Goal: Task Accomplishment & Management: Manage account settings

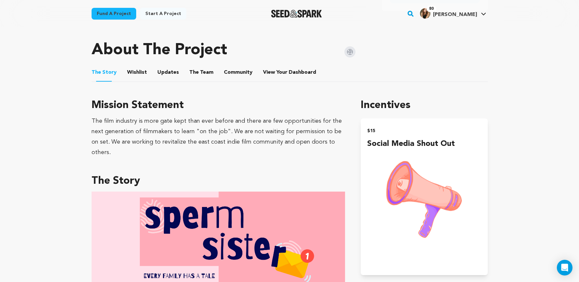
scroll to position [289, 0]
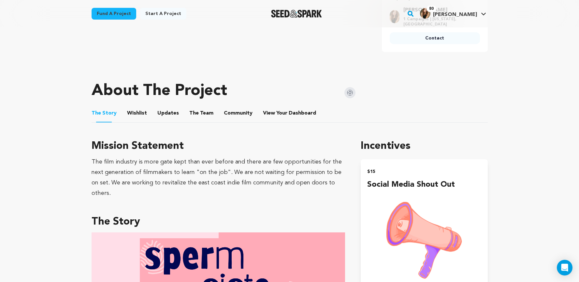
click at [240, 107] on button "Community" at bounding box center [238, 115] width 16 height 16
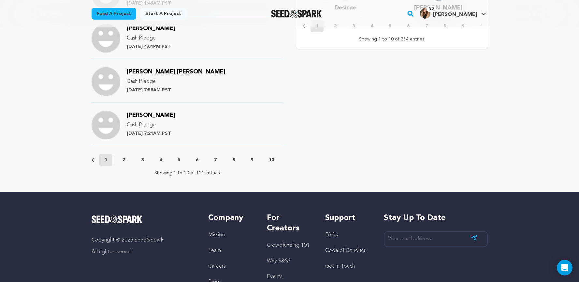
scroll to position [724, 0]
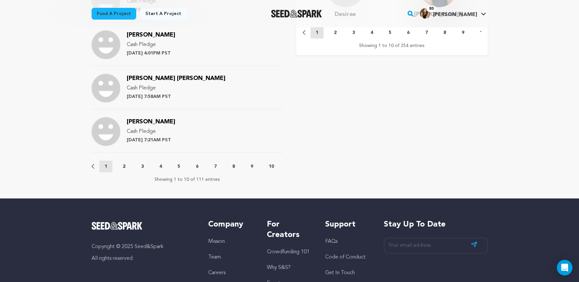
click at [130, 163] on button "2" at bounding box center [124, 166] width 13 height 7
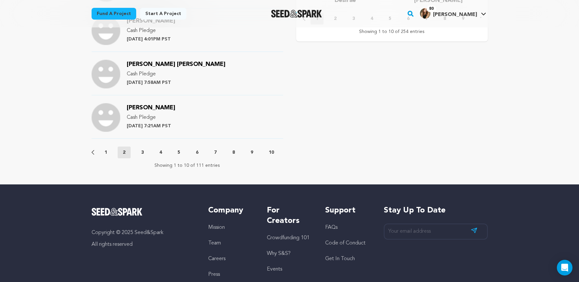
scroll to position [741, 0]
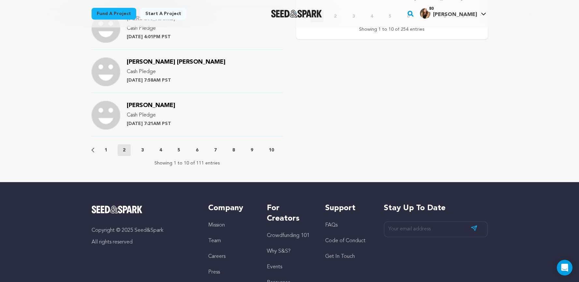
click at [142, 147] on p "3" at bounding box center [142, 150] width 3 height 7
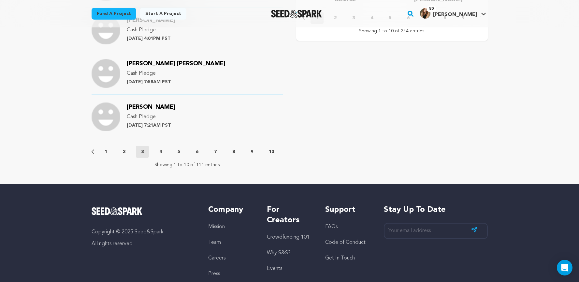
scroll to position [800, 0]
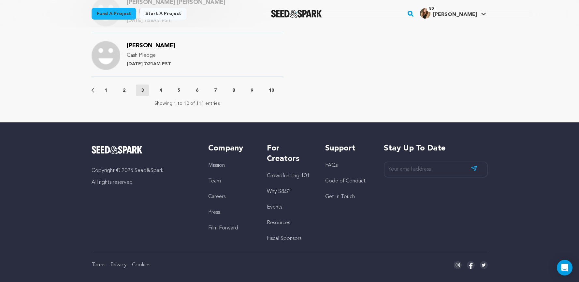
click at [130, 84] on div "Previous 1 2 3 4 5 6 7 8 9 10 11 12 Next" at bounding box center [188, 90] width 192 height 12
click at [128, 87] on button "2" at bounding box center [124, 90] width 13 height 7
click at [141, 87] on p "3" at bounding box center [142, 90] width 3 height 7
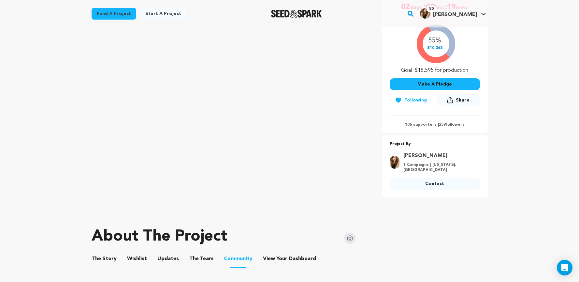
scroll to position [249, 0]
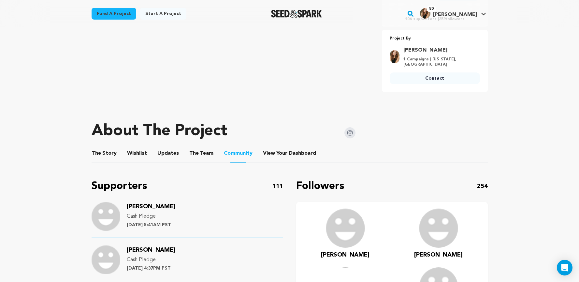
click at [263, 147] on button "View Your Dashboard" at bounding box center [271, 155] width 16 height 16
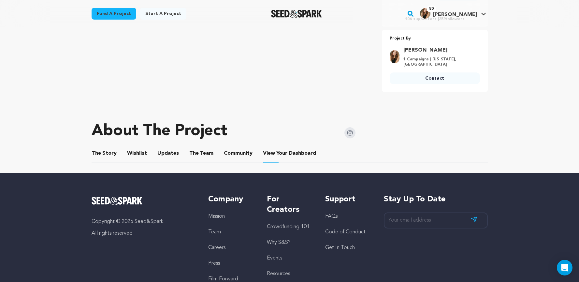
scroll to position [240, 0]
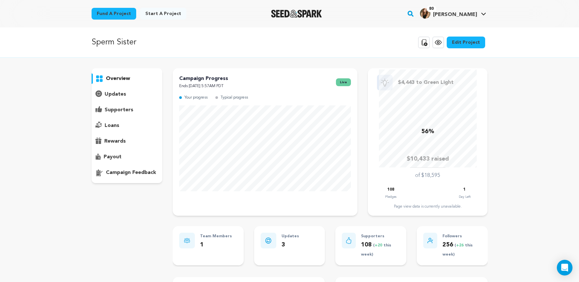
click at [114, 154] on p "payout" at bounding box center [113, 157] width 18 height 8
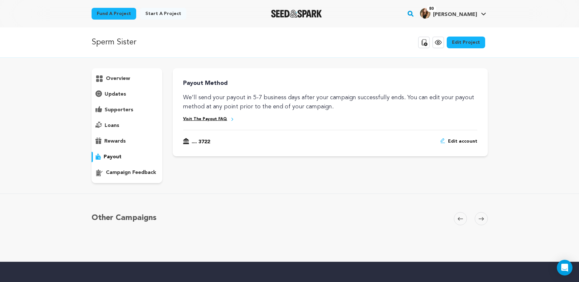
click at [117, 146] on div "rewards" at bounding box center [127, 141] width 71 height 10
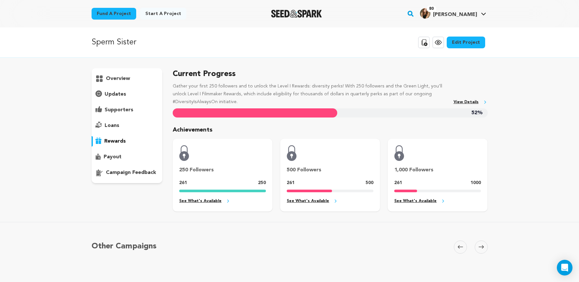
click at [182, 197] on div "250 Followers 261 250 See What's Available" at bounding box center [223, 175] width 100 height 73
click at [183, 200] on link "See What's Available" at bounding box center [222, 200] width 87 height 7
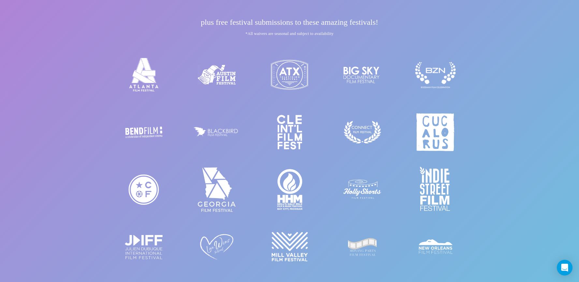
scroll to position [628, 0]
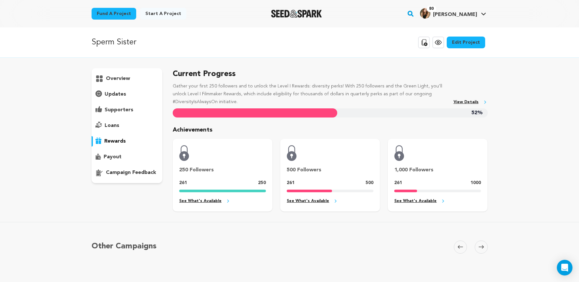
click at [110, 83] on div "overview" at bounding box center [127, 78] width 71 height 10
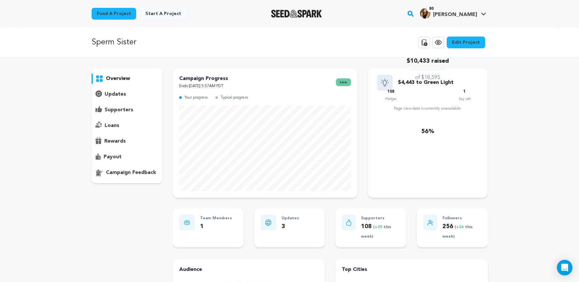
click at [111, 95] on p "updates" at bounding box center [116, 94] width 22 height 8
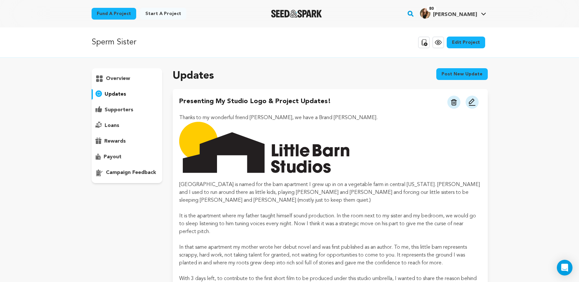
click at [113, 126] on p "loans" at bounding box center [112, 126] width 15 height 8
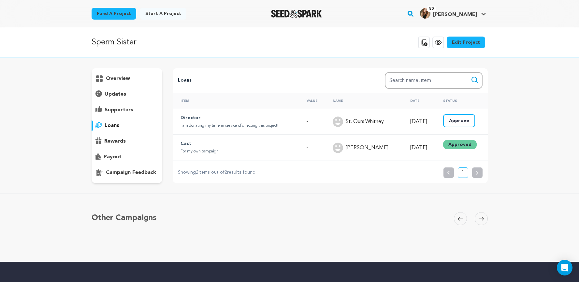
click at [461, 125] on button "Approve" at bounding box center [459, 120] width 32 height 13
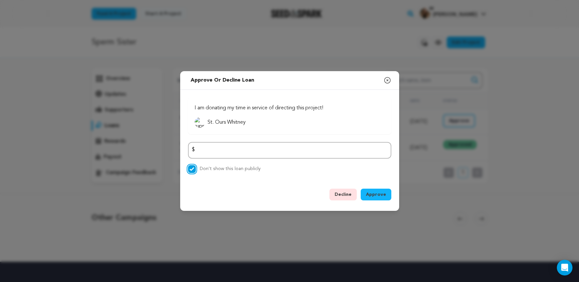
click at [193, 170] on input "Don’t show this loan publicly" at bounding box center [192, 169] width 8 height 8
checkbox input "false"
click at [374, 198] on button "Approve" at bounding box center [376, 194] width 31 height 12
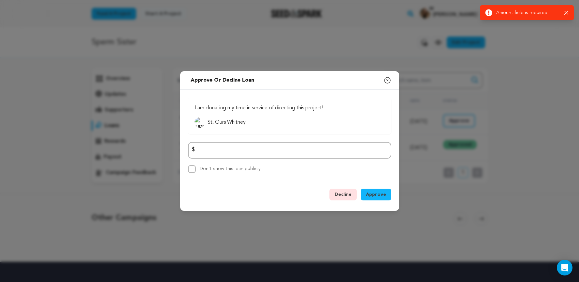
click at [386, 80] on icon "button" at bounding box center [388, 80] width 8 height 8
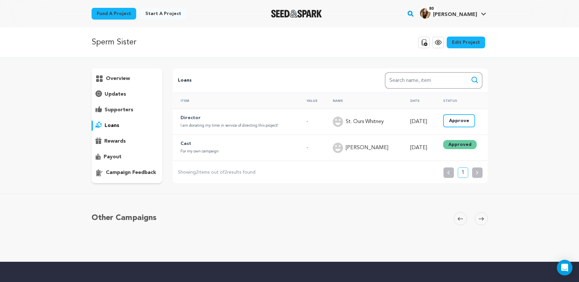
click at [452, 119] on button "Approve" at bounding box center [459, 120] width 32 height 13
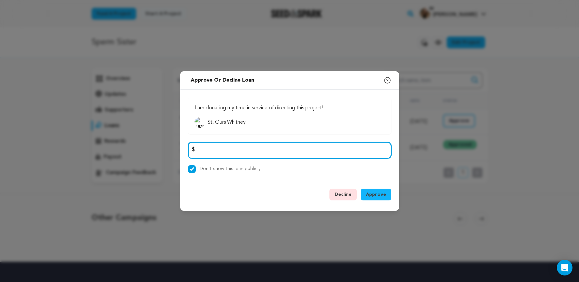
click at [323, 149] on input "number" at bounding box center [289, 150] width 203 height 17
type input "2"
type input "1600"
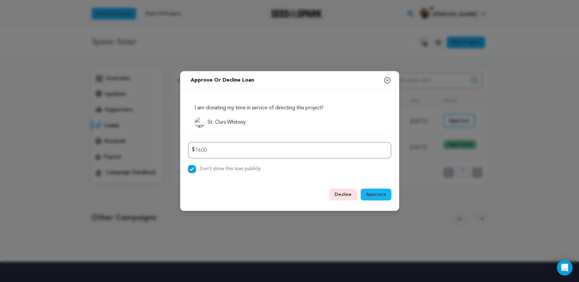
click at [325, 191] on div "Decline Approve Refresh Page" at bounding box center [289, 195] width 203 height 14
click at [215, 170] on label "Don’t show this loan publicly" at bounding box center [230, 168] width 61 height 5
click at [196, 170] on input "Don’t show this loan publicly" at bounding box center [192, 169] width 8 height 8
checkbox input "false"
click at [374, 196] on span "Approve" at bounding box center [376, 194] width 20 height 7
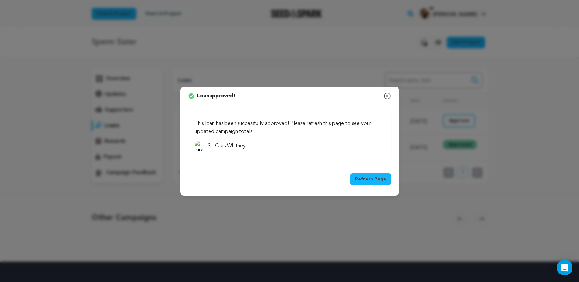
click at [367, 186] on div "Refresh Page" at bounding box center [370, 180] width 41 height 14
click at [367, 179] on button "Refresh Page" at bounding box center [370, 179] width 41 height 12
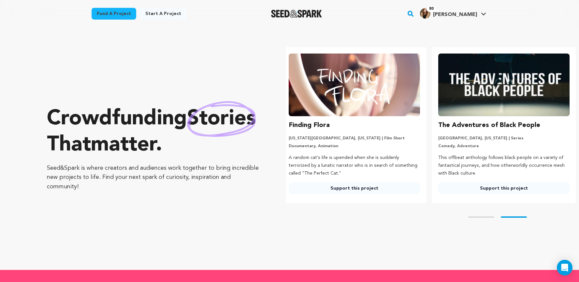
scroll to position [0, 155]
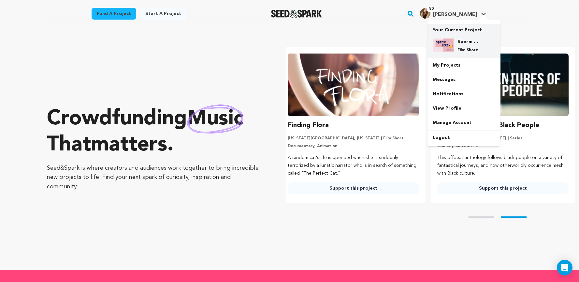
click at [456, 42] on div "Sperm Sister Film Short" at bounding box center [469, 45] width 31 height 14
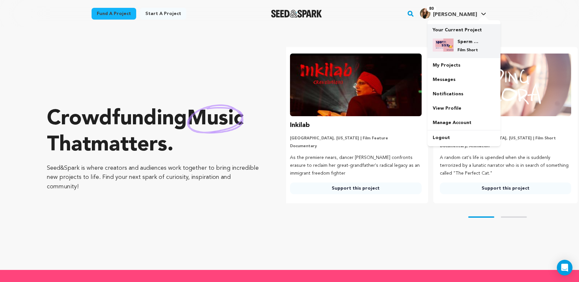
scroll to position [0, 0]
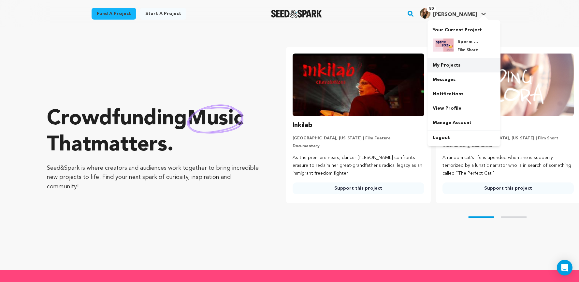
click at [451, 68] on link "My Projects" at bounding box center [464, 65] width 73 height 14
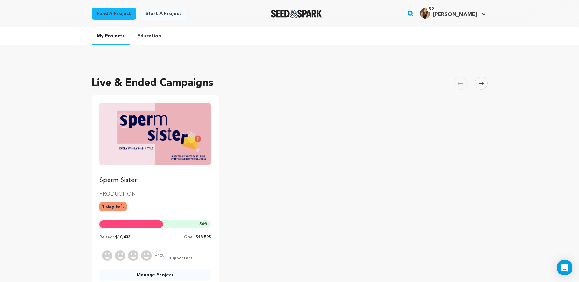
click at [193, 122] on img "Fund Sperm Sister" at bounding box center [155, 134] width 112 height 63
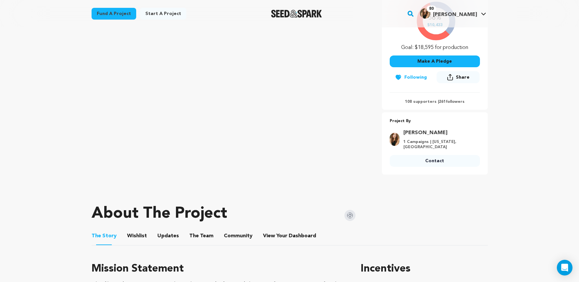
scroll to position [168, 0]
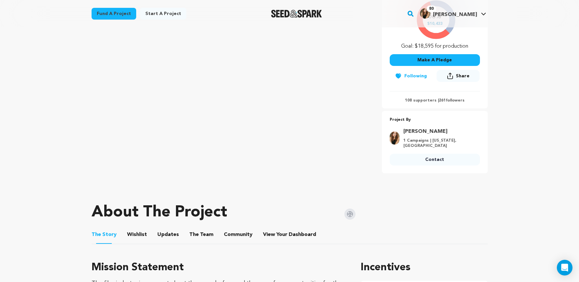
click at [139, 228] on button "Wishlist" at bounding box center [137, 236] width 16 height 16
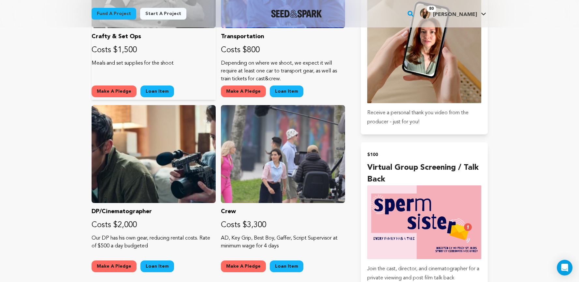
scroll to position [1070, 0]
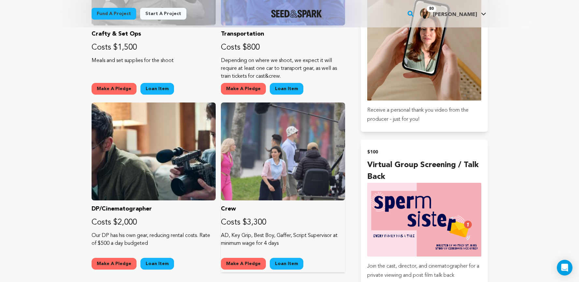
click at [284, 260] on button "Loan Item" at bounding box center [287, 263] width 34 height 12
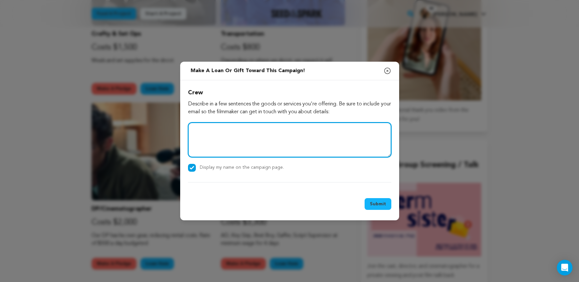
click at [245, 149] on textarea at bounding box center [289, 139] width 203 height 35
type textarea "matched donation for last 2 weeks of donations"
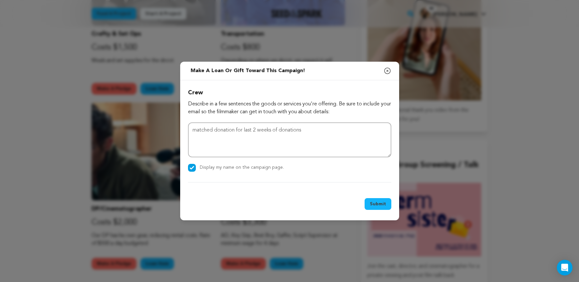
click at [229, 167] on label "Display my name on the campaign page." at bounding box center [242, 167] width 84 height 5
click at [196, 167] on input "Display my name on the campaign page." at bounding box center [192, 168] width 8 height 8
checkbox input "false"
click at [369, 203] on button "Submit" at bounding box center [378, 204] width 27 height 12
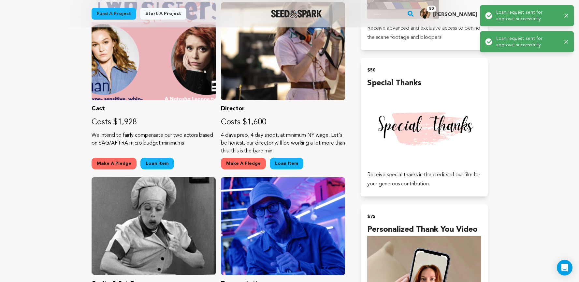
scroll to position [816, 0]
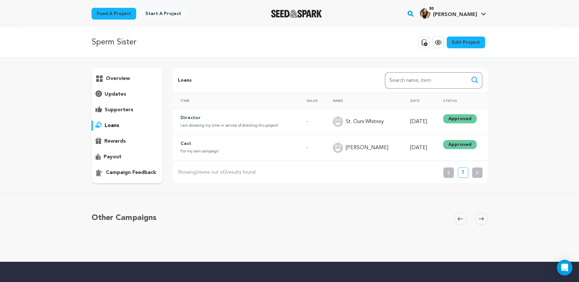
click at [112, 106] on div "supporters" at bounding box center [127, 110] width 71 height 10
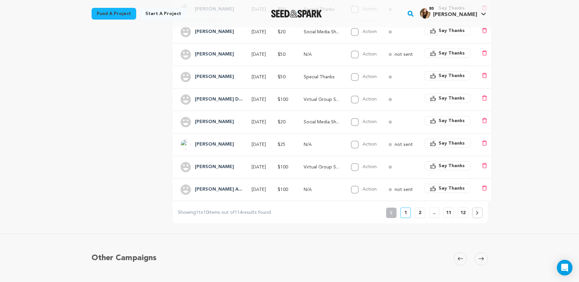
scroll to position [197, 0]
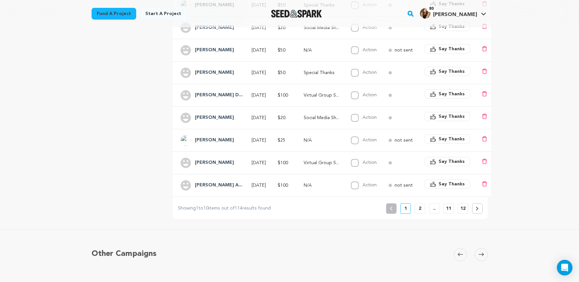
click at [417, 206] on button "2" at bounding box center [420, 208] width 10 height 10
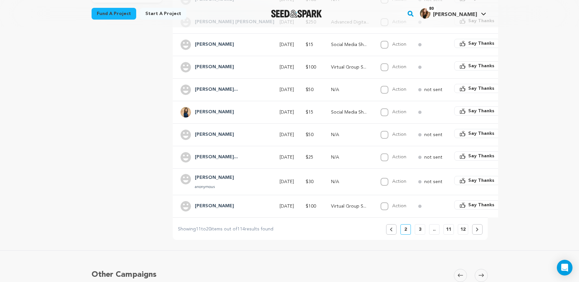
scroll to position [183, 0]
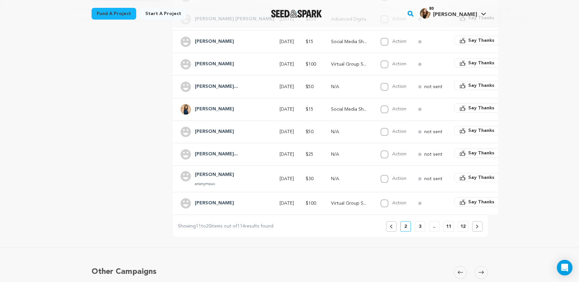
click at [419, 222] on button "3" at bounding box center [420, 226] width 10 height 10
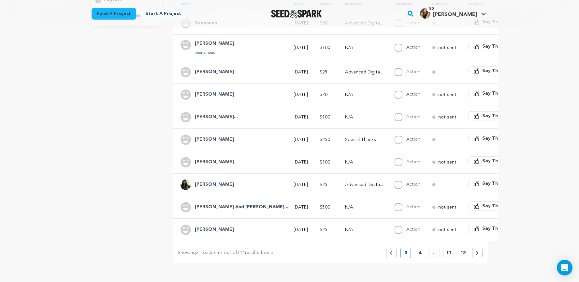
scroll to position [0, 0]
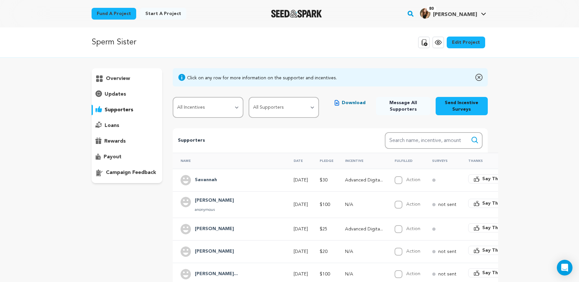
click at [122, 155] on div "payout" at bounding box center [127, 157] width 71 height 10
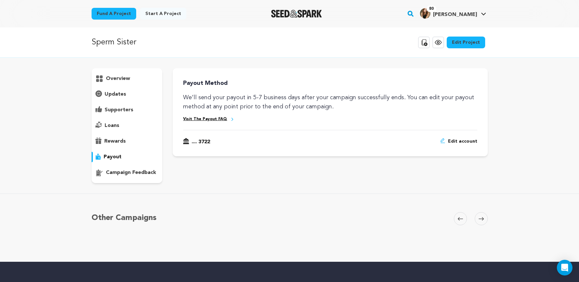
click at [118, 131] on div "overview" at bounding box center [127, 125] width 71 height 115
click at [115, 123] on p "loans" at bounding box center [112, 126] width 15 height 8
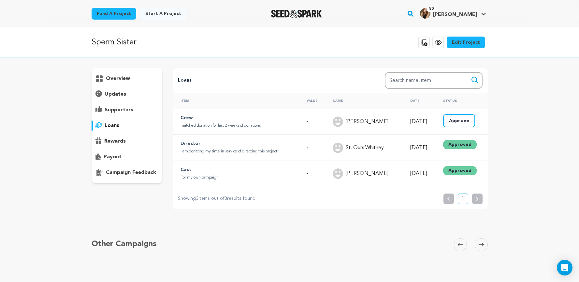
click at [459, 124] on button "Approve" at bounding box center [459, 120] width 32 height 13
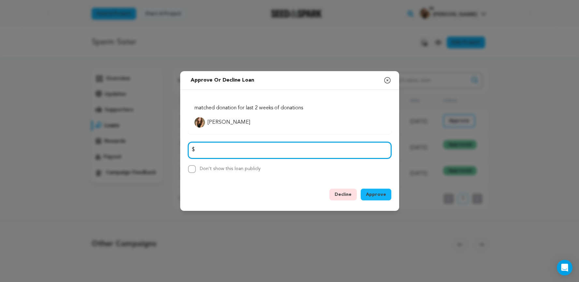
click at [325, 147] on input "number" at bounding box center [289, 150] width 203 height 17
type input "1850"
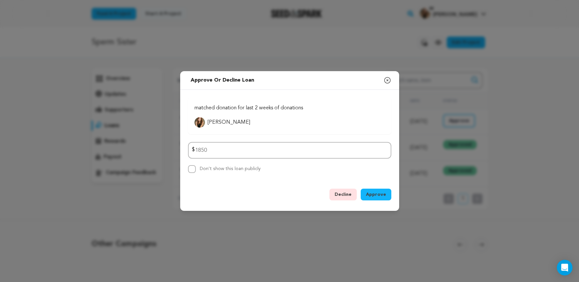
click at [370, 196] on span "Approve" at bounding box center [376, 194] width 20 height 7
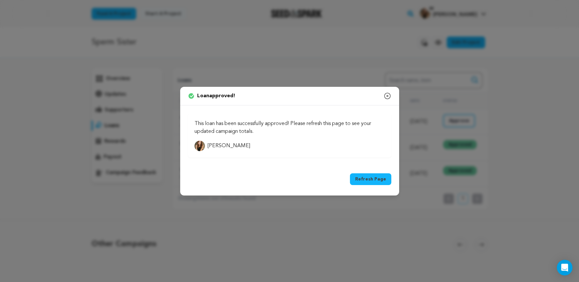
click at [364, 177] on button "Refresh Page" at bounding box center [370, 179] width 41 height 12
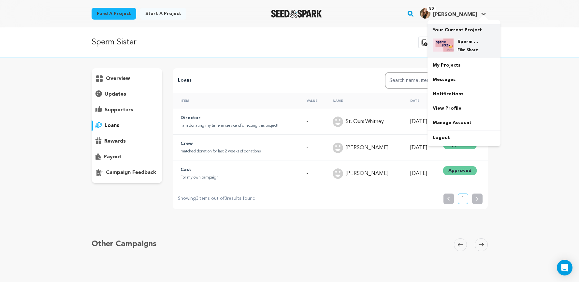
click at [443, 47] on img at bounding box center [443, 44] width 21 height 13
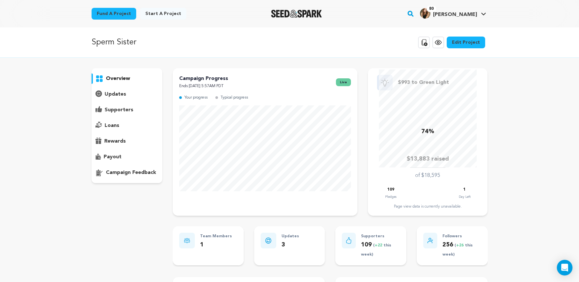
click at [121, 129] on div "loans" at bounding box center [127, 125] width 71 height 10
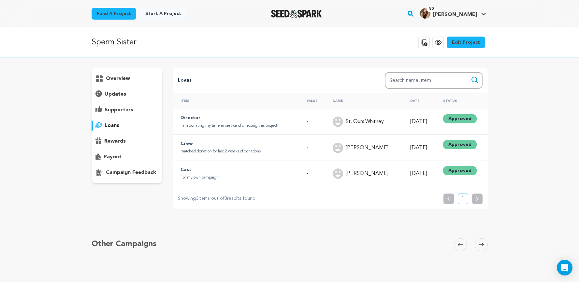
click at [232, 153] on p "matched donation for last 2 weeks of donations" at bounding box center [233, 151] width 104 height 7
click at [109, 73] on div "overview" at bounding box center [127, 125] width 71 height 115
click at [113, 82] on p "overview" at bounding box center [118, 79] width 24 height 8
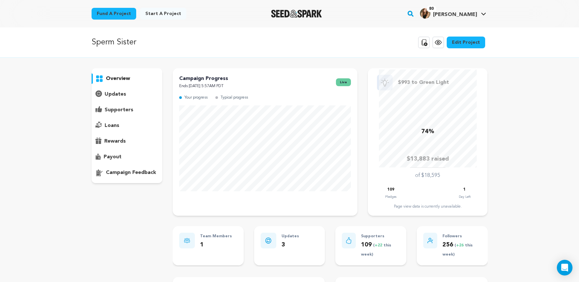
click at [120, 111] on p "supporters" at bounding box center [119, 110] width 29 height 8
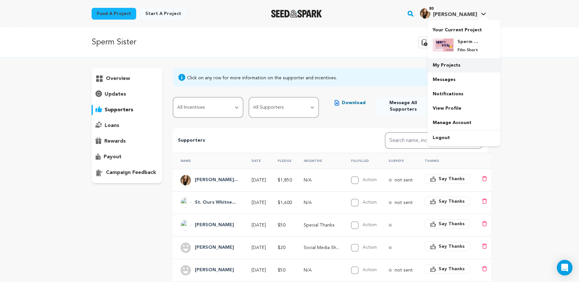
click at [454, 60] on link "My Projects" at bounding box center [464, 65] width 73 height 14
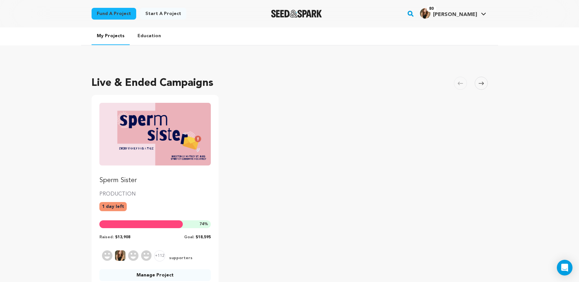
click at [173, 133] on img "Fund Sperm Sister" at bounding box center [155, 134] width 112 height 63
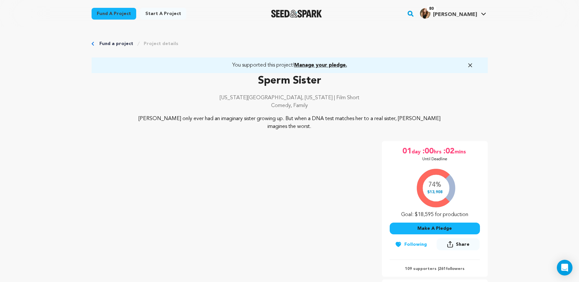
click at [117, 45] on link "Fund a project" at bounding box center [116, 43] width 34 height 7
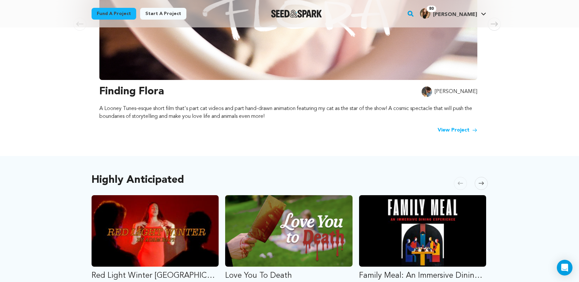
scroll to position [208, 0]
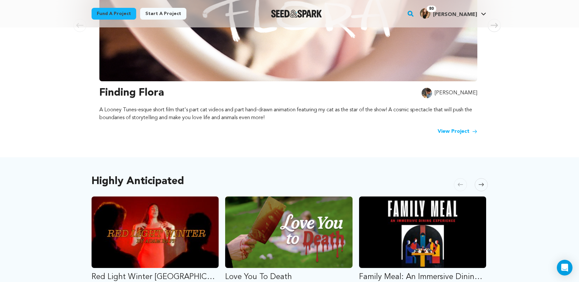
click at [455, 127] on link "View Project" at bounding box center [458, 131] width 40 height 8
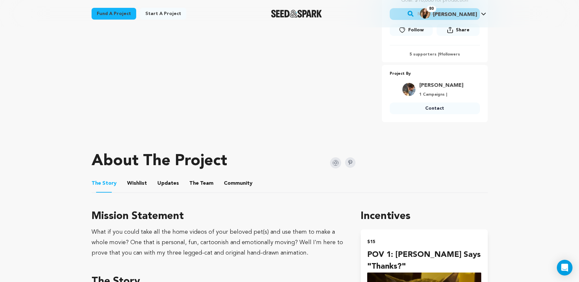
scroll to position [337, 0]
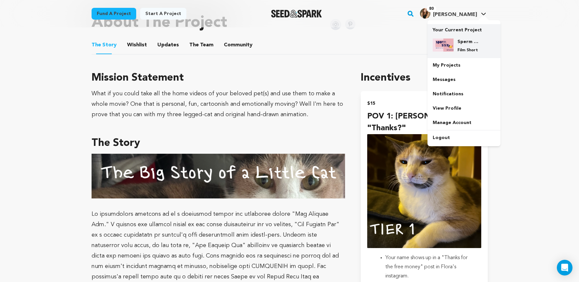
click at [459, 33] on p "Your Current Project" at bounding box center [464, 28] width 63 height 9
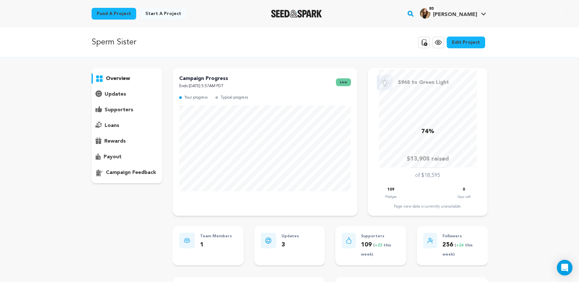
click at [121, 106] on p "supporters" at bounding box center [119, 110] width 29 height 8
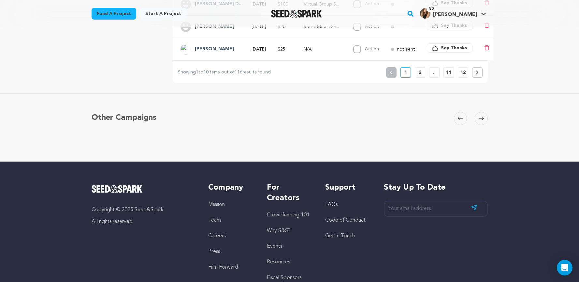
scroll to position [343, 0]
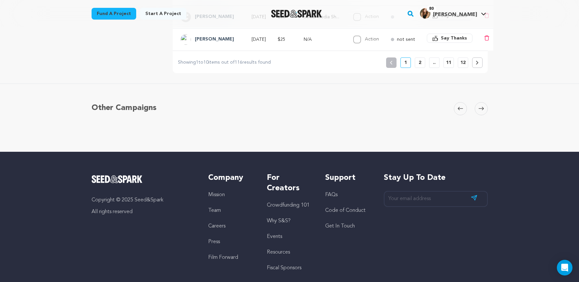
click at [419, 65] on p "2" at bounding box center [420, 62] width 3 height 7
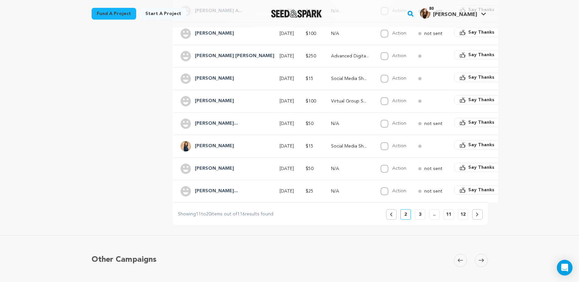
scroll to position [284, 0]
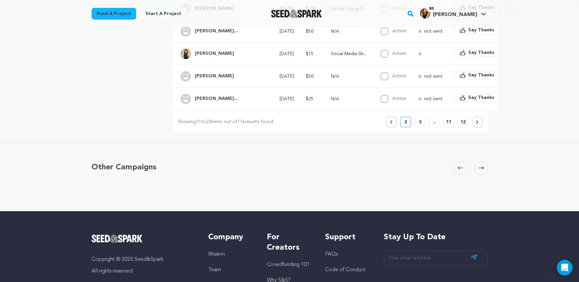
click at [421, 122] on p "3" at bounding box center [420, 122] width 3 height 7
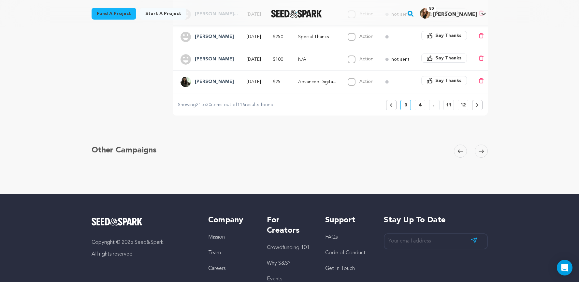
scroll to position [310, 0]
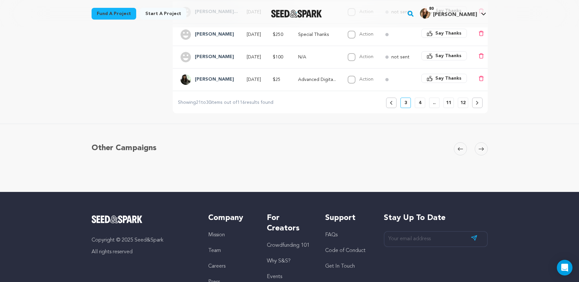
click at [393, 105] on button "Previous" at bounding box center [391, 102] width 10 height 10
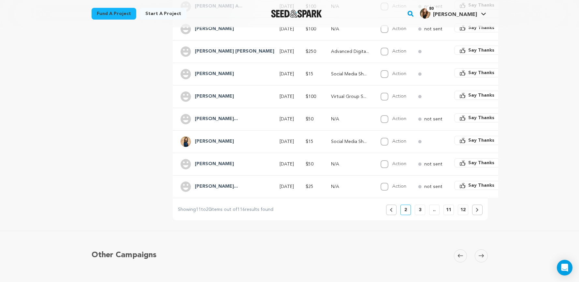
scroll to position [310, 0]
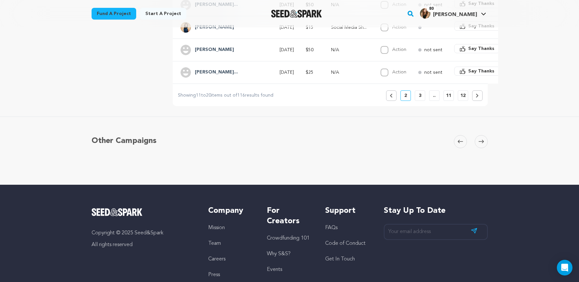
click at [391, 93] on button "Previous" at bounding box center [391, 95] width 10 height 10
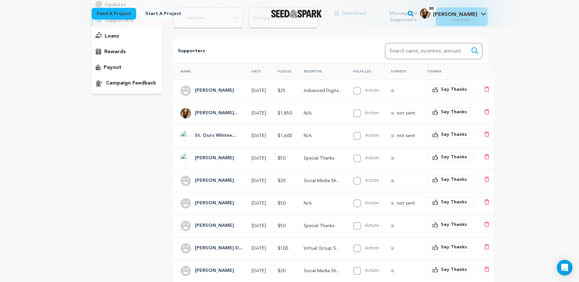
scroll to position [87, 0]
